Goal: Find specific page/section: Find specific page/section

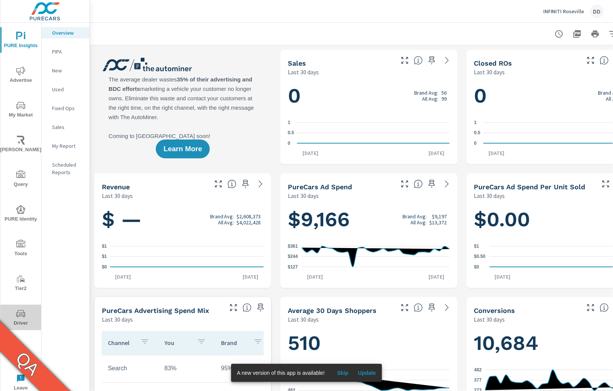
click at [14, 320] on span "Driver" at bounding box center [21, 318] width 36 height 18
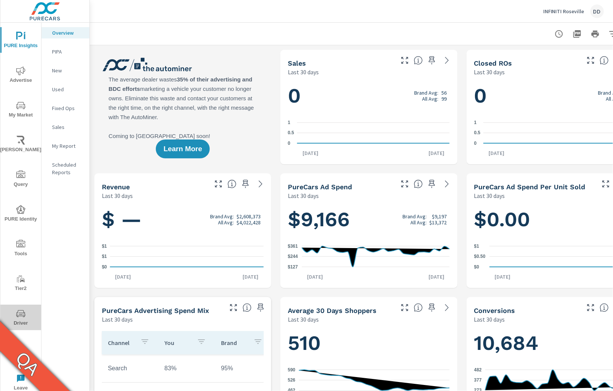
click at [26, 317] on span "Driver" at bounding box center [21, 318] width 36 height 18
